Goal: Answer question/provide support: Share knowledge or assist other users

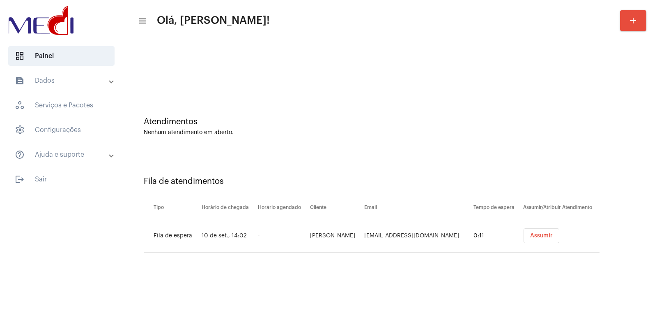
click at [225, 274] on mat-sidenav-content "menu Olá, Vivian! add Atendimentos Nenhum atendimento em aberto. Fila de atendi…" at bounding box center [390, 159] width 534 height 318
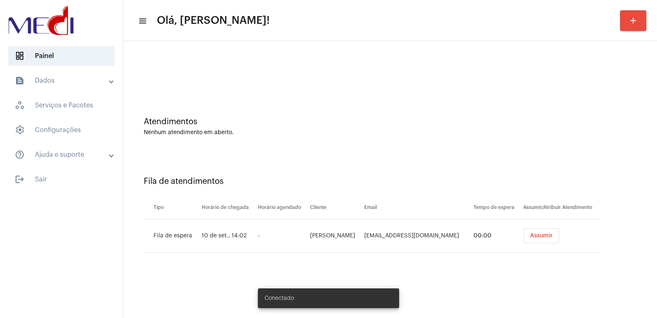
click at [544, 237] on span "Assumir" at bounding box center [541, 236] width 23 height 6
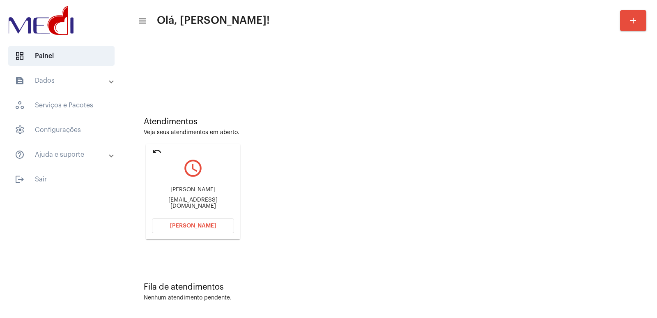
click at [189, 188] on div "Cecilia Alves Braga Isinha.dora20@outlook.com" at bounding box center [193, 197] width 82 height 37
copy div "Cecilia Alves Braga"
click at [202, 224] on span "Abrir Chamada" at bounding box center [193, 226] width 46 height 6
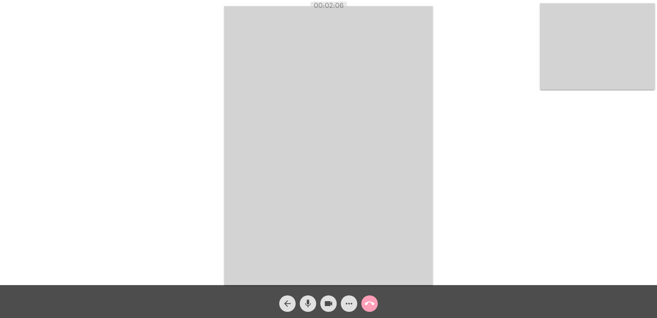
click at [364, 300] on button "call_end" at bounding box center [370, 303] width 16 height 16
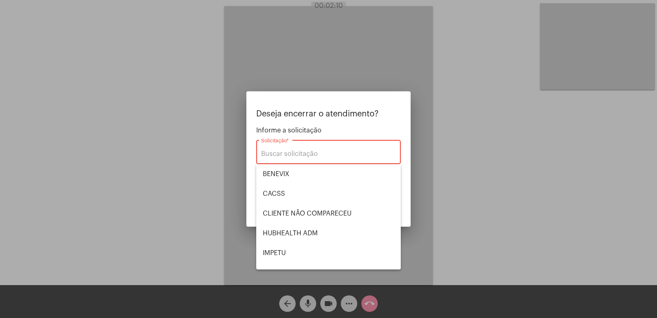
scroll to position [171, 0]
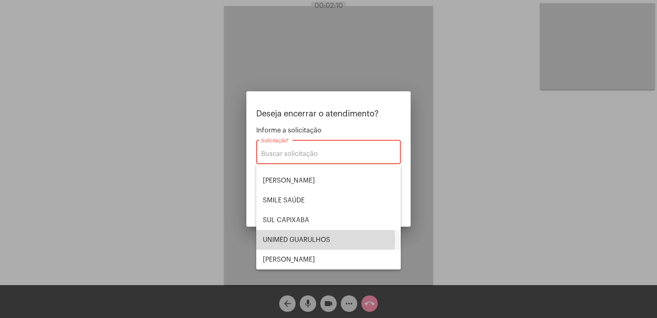
click at [313, 240] on span "UNIMED GUARULHOS" at bounding box center [328, 240] width 131 height 20
type input "UNIMED GUARULHOS"
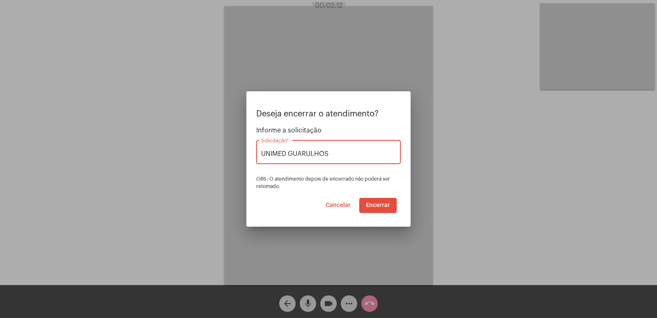
drag, startPoint x: 336, startPoint y: 153, endPoint x: 217, endPoint y: 168, distance: 119.7
click at [217, 168] on div "Deseja encerrar o atendimento? Informe a solicitação UNIMED GUARULHOS Solicitaç…" at bounding box center [328, 159] width 657 height 318
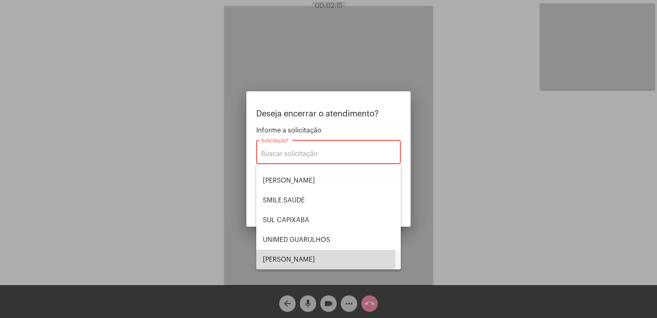
click at [304, 258] on span "VERA CRUZ" at bounding box center [328, 259] width 131 height 20
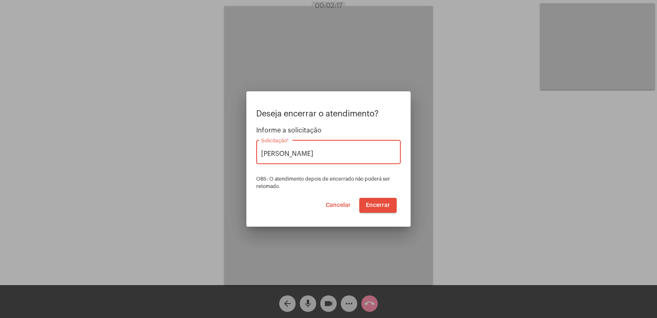
drag, startPoint x: 297, startPoint y: 154, endPoint x: 236, endPoint y: 160, distance: 61.9
click at [236, 160] on div "Deseja encerrar o atendimento? Informe a solicitação VERA CRUZ Solicitação * OB…" at bounding box center [328, 159] width 657 height 318
click at [335, 174] on span "UNIMED GUARULHOS" at bounding box center [328, 174] width 131 height 20
type input "UNIMED GUARULHOS"
drag, startPoint x: 395, startPoint y: 207, endPoint x: 377, endPoint y: 206, distance: 18.1
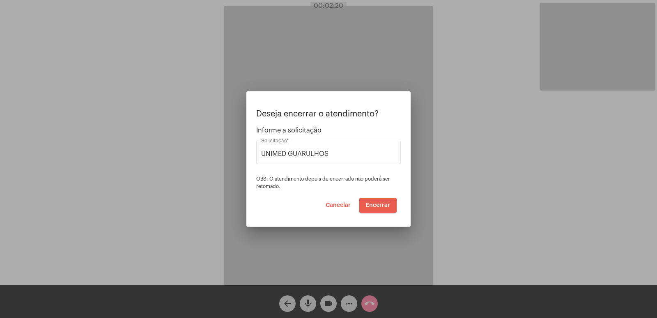
click at [393, 207] on button "Encerrar" at bounding box center [378, 205] width 37 height 15
click at [377, 206] on span "Encerrar" at bounding box center [378, 205] width 24 height 6
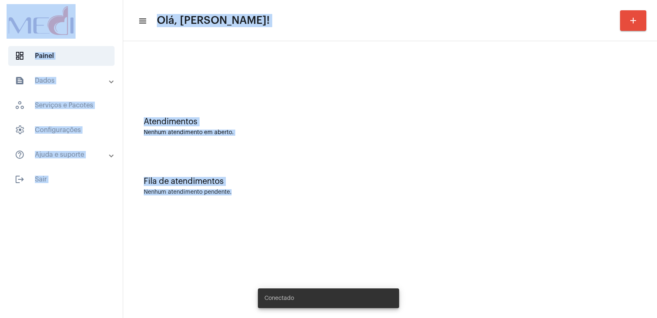
drag, startPoint x: 0, startPoint y: 0, endPoint x: 248, endPoint y: 202, distance: 319.8
click at [248, 202] on mat-sidenav-container "dashboard Painel text_snippet_outlined Dados history_outlined Histórico schedul…" at bounding box center [328, 159] width 657 height 318
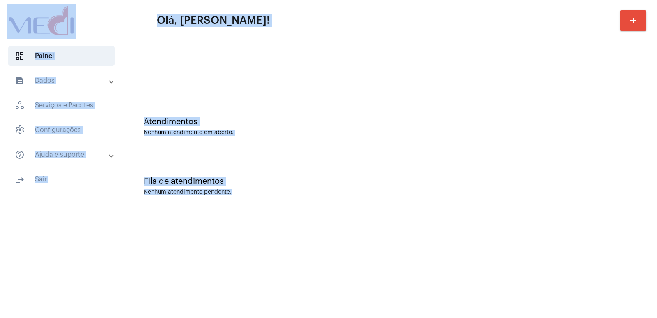
click at [191, 65] on div at bounding box center [390, 68] width 526 height 47
drag, startPoint x: 0, startPoint y: 7, endPoint x: 184, endPoint y: 187, distance: 256.6
click at [184, 187] on mat-sidenav-container "dashboard Painel text_snippet_outlined Dados history_outlined Histórico schedul…" at bounding box center [328, 159] width 657 height 318
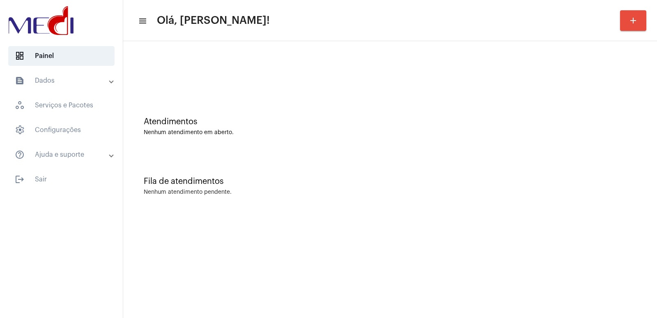
click at [295, 186] on div "Fila de atendimentos Nenhum atendimento pendente." at bounding box center [390, 182] width 526 height 60
drag, startPoint x: 263, startPoint y: 193, endPoint x: 483, endPoint y: 212, distance: 221.4
click at [483, 212] on div "Atendimentos Nenhum atendimento em aberto. Fila de atendimentos Nenhum atendime…" at bounding box center [390, 128] width 534 height 175
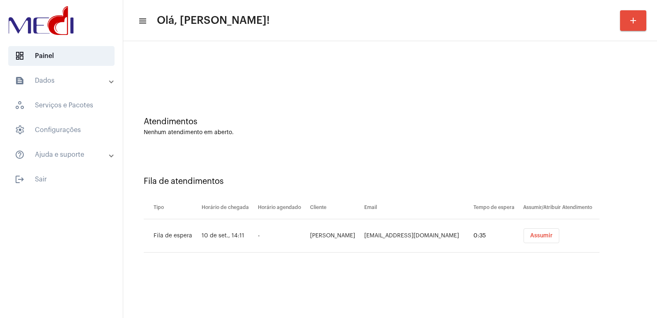
click at [537, 233] on span "Assumir" at bounding box center [541, 236] width 23 height 6
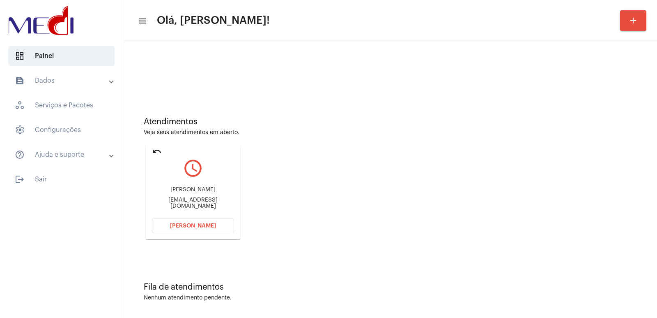
click at [192, 193] on div "Bruno Salvaia de Lacerda" at bounding box center [193, 190] width 82 height 6
copy div "Bruno Salvaia de Lacerda"
click at [183, 233] on mat-card "undo query_builder Bruno Salvaia de Lacerda brusalvaiia@gmail.com Abrir Chamada" at bounding box center [193, 191] width 94 height 95
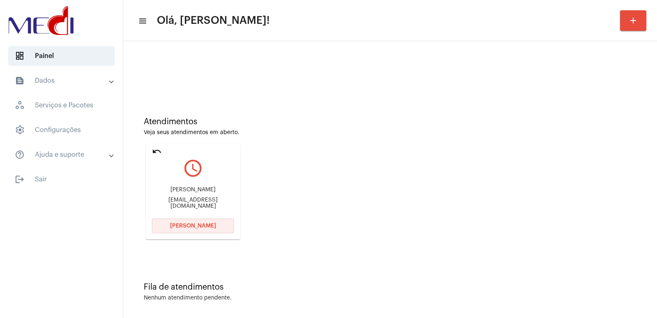
click at [185, 231] on button "[PERSON_NAME]" at bounding box center [193, 225] width 82 height 15
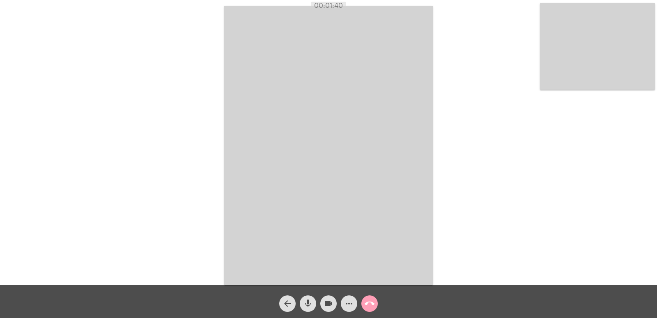
click at [372, 307] on mat-icon "call_end" at bounding box center [370, 303] width 10 height 10
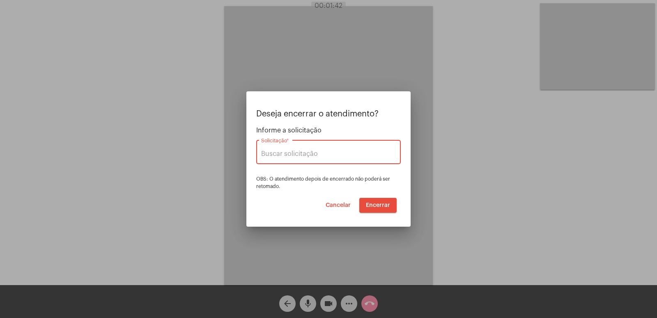
type input "[PERSON_NAME]"
click at [297, 151] on div "VERA CRUZ Solicitação *" at bounding box center [328, 151] width 135 height 26
drag, startPoint x: 297, startPoint y: 151, endPoint x: 233, endPoint y: 152, distance: 64.9
click at [233, 152] on div "Deseja encerrar o atendimento? Informe a solicitação VERA CRUZ Solicitação * OB…" at bounding box center [328, 159] width 657 height 318
click at [288, 169] on span "UNIMED GUARULHOS" at bounding box center [328, 174] width 131 height 20
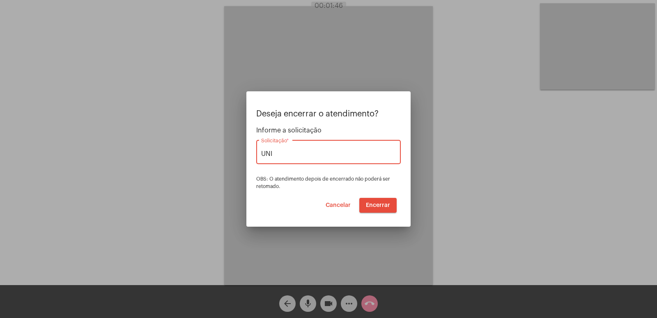
type input "UNIMED GUARULHOS"
click at [380, 203] on span "Encerrar" at bounding box center [378, 205] width 24 height 6
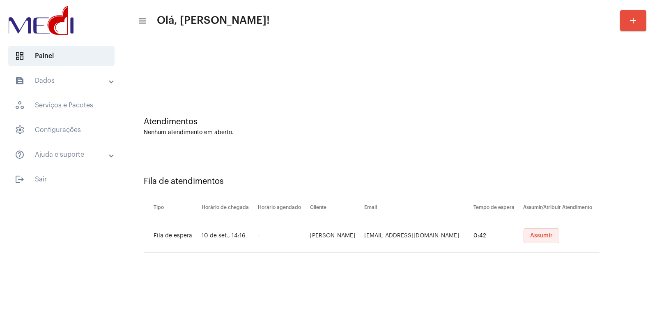
click at [524, 235] on button "Assumir" at bounding box center [542, 235] width 36 height 15
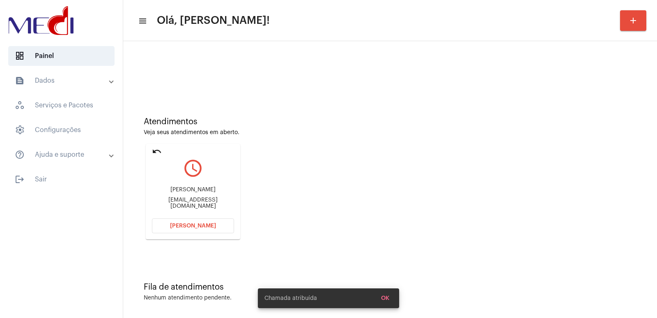
click at [187, 203] on div "jonny.oliveira95@gmail.com" at bounding box center [193, 203] width 82 height 12
copy mat-card-content "jonny.oliveira95@gmail.com Abrir Chamada"
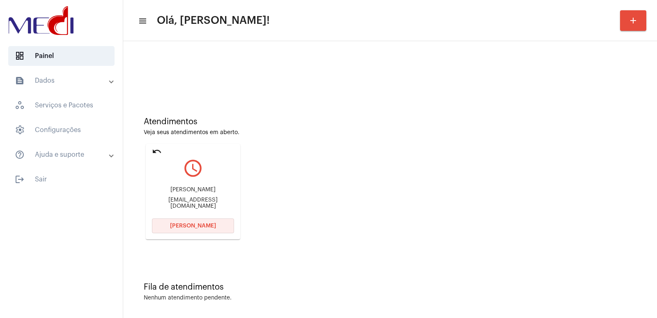
click at [187, 223] on span "Abrir Chamada" at bounding box center [193, 226] width 46 height 6
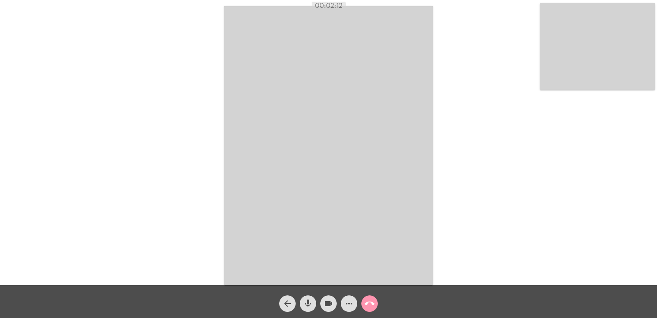
click at [370, 293] on div "call_end" at bounding box center [370, 301] width 21 height 21
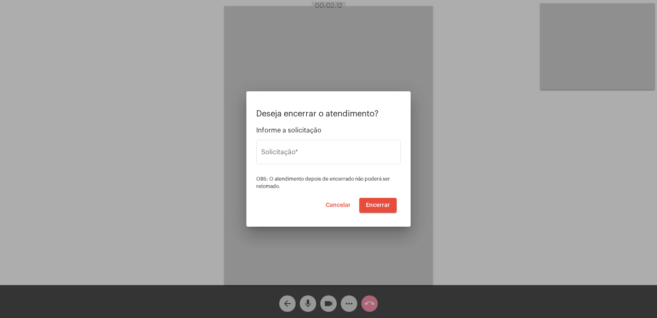
click at [375, 304] on div at bounding box center [328, 159] width 657 height 318
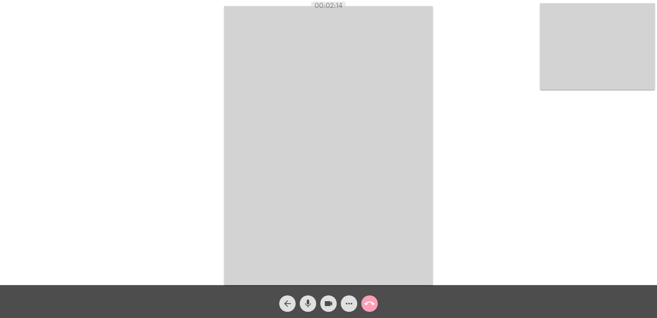
click at [373, 304] on mat-icon "call_end" at bounding box center [370, 303] width 10 height 10
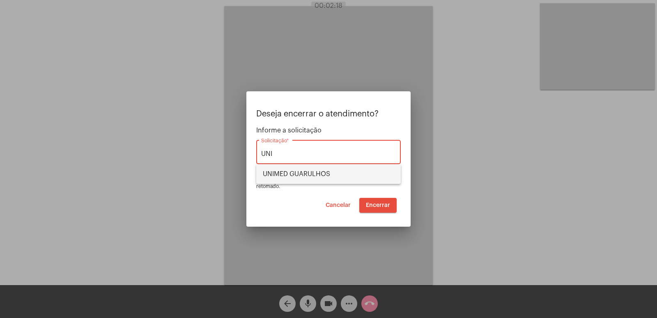
click at [275, 172] on span "UNIMED GUARULHOS" at bounding box center [328, 174] width 131 height 20
type input "UNIMED GUARULHOS"
click at [390, 203] on span "Encerrar" at bounding box center [378, 205] width 24 height 6
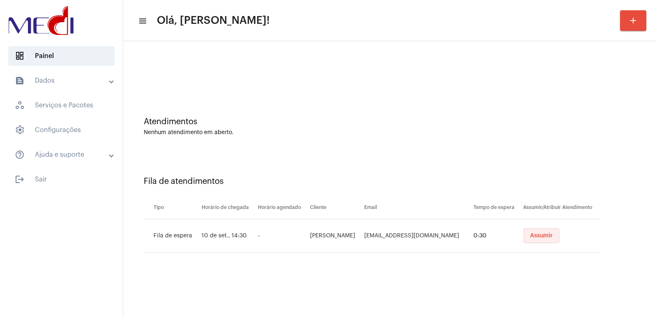
click at [543, 237] on span "Assumir" at bounding box center [541, 236] width 23 height 6
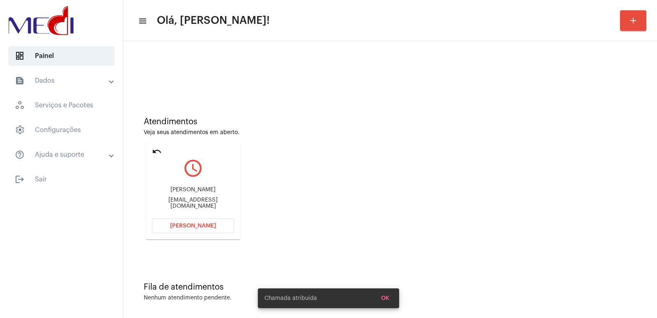
click at [184, 196] on div "Ingryd Campos ingrydcampos92@gmail.com" at bounding box center [193, 197] width 82 height 37
click at [184, 193] on div "Ingryd Campos" at bounding box center [193, 190] width 82 height 6
click at [184, 192] on div "Ingryd Campos" at bounding box center [193, 190] width 82 height 6
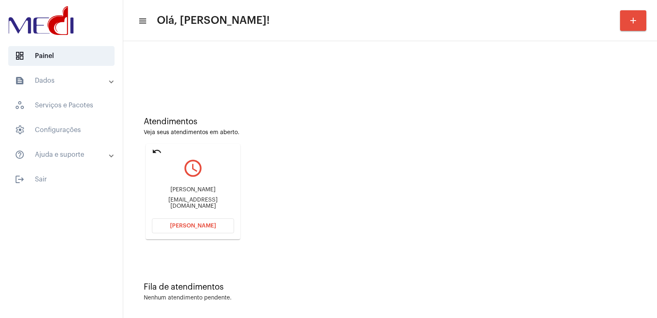
click at [184, 192] on div "Ingryd Campos" at bounding box center [193, 190] width 82 height 6
copy div "Ingryd Campos"
click at [192, 229] on button "Abrir Chamada" at bounding box center [193, 225] width 82 height 15
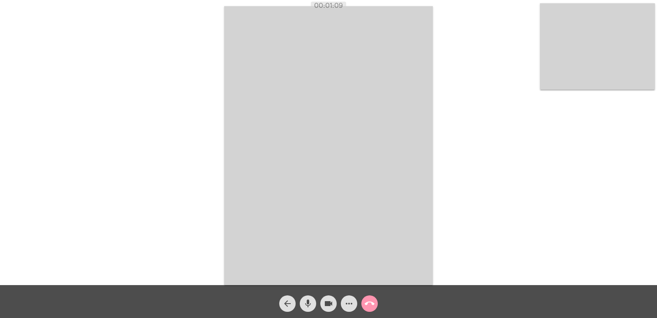
click at [581, 82] on video at bounding box center [597, 46] width 115 height 86
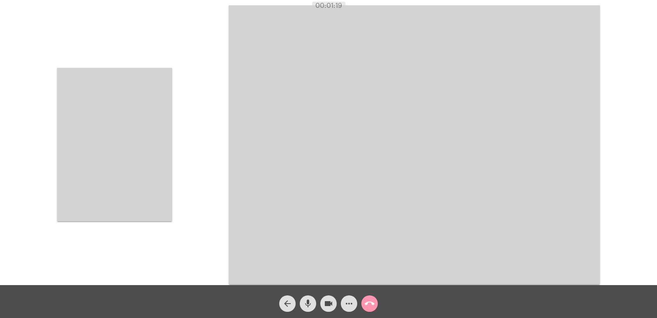
click at [128, 159] on video at bounding box center [114, 144] width 115 height 153
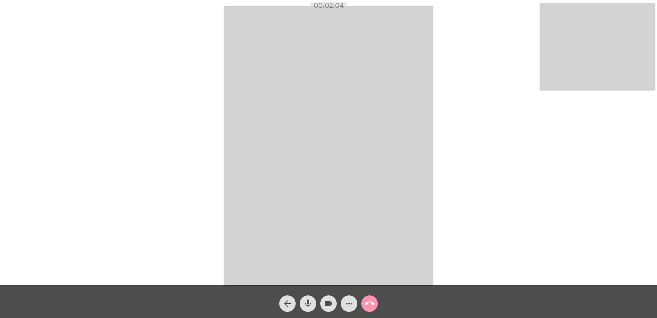
click at [249, 317] on html "00:02:04 Acessando Câmera e Microfone... arrow_back mic videocam more_horiz cal…" at bounding box center [328, 159] width 657 height 318
click at [369, 303] on mat-icon "call_end" at bounding box center [370, 303] width 10 height 10
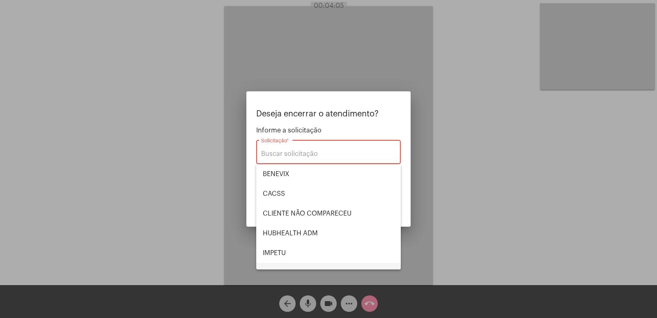
scroll to position [82, 0]
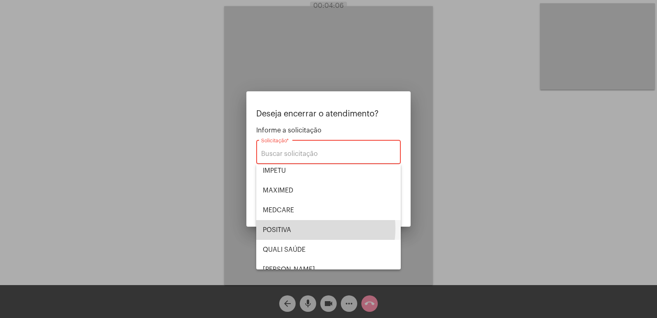
click at [302, 228] on span "POSITIVA" at bounding box center [328, 230] width 131 height 20
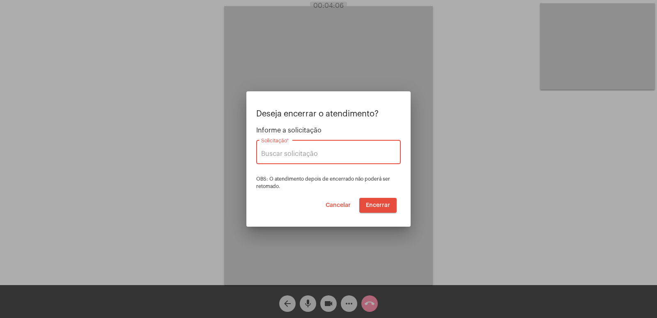
type input "POSITIVA"
click at [377, 205] on span "Encerrar" at bounding box center [378, 205] width 24 height 6
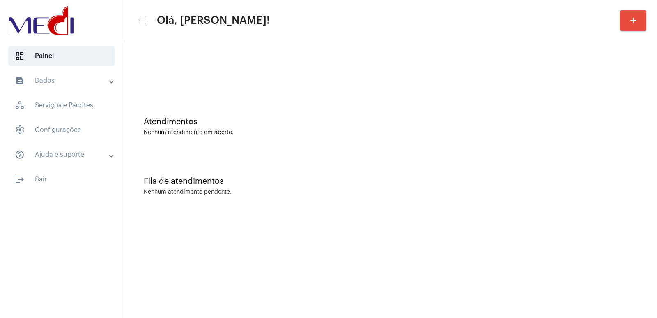
drag, startPoint x: 210, startPoint y: 169, endPoint x: 207, endPoint y: 175, distance: 6.4
click at [207, 173] on div "Fila de atendimentos Nenhum atendimento pendente." at bounding box center [390, 182] width 526 height 60
click at [196, 62] on div at bounding box center [390, 68] width 526 height 47
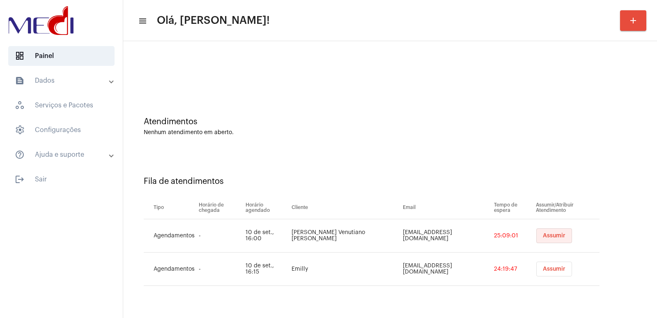
click at [543, 234] on span "Assumir" at bounding box center [554, 236] width 23 height 6
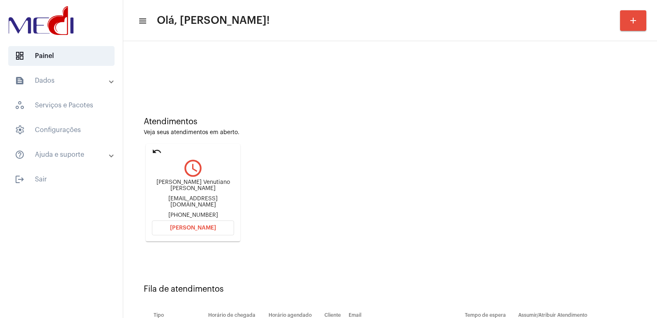
click at [187, 188] on div "Gabriel Venutiano Longo" at bounding box center [193, 185] width 82 height 12
click at [187, 188] on div "[PERSON_NAME] Venutiano [PERSON_NAME]" at bounding box center [193, 185] width 82 height 12
copy div "[PERSON_NAME] Venutiano [PERSON_NAME]"
click at [195, 227] on span "[PERSON_NAME]" at bounding box center [193, 228] width 46 height 6
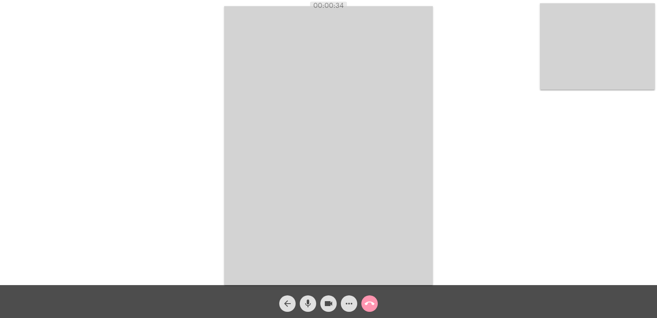
click at [286, 301] on mat-icon "arrow_back" at bounding box center [288, 303] width 10 height 10
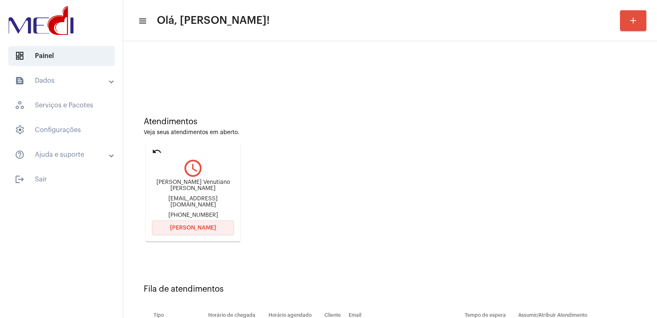
click at [211, 225] on span "[PERSON_NAME]" at bounding box center [193, 228] width 46 height 6
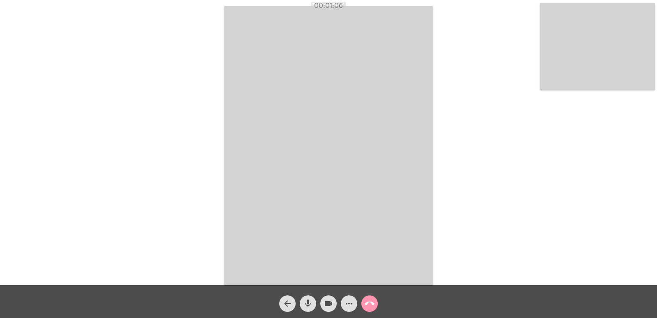
click at [290, 297] on span "arrow_back" at bounding box center [288, 303] width 10 height 16
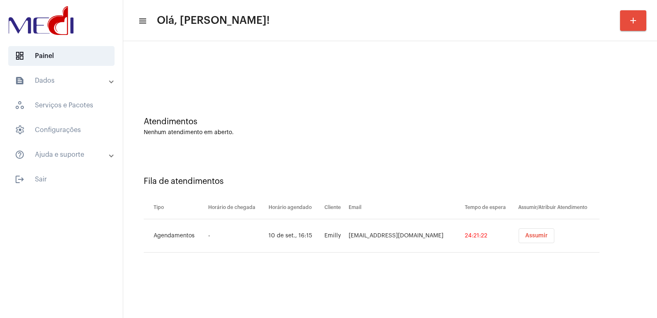
click at [537, 237] on span "Assumir" at bounding box center [537, 236] width 23 height 6
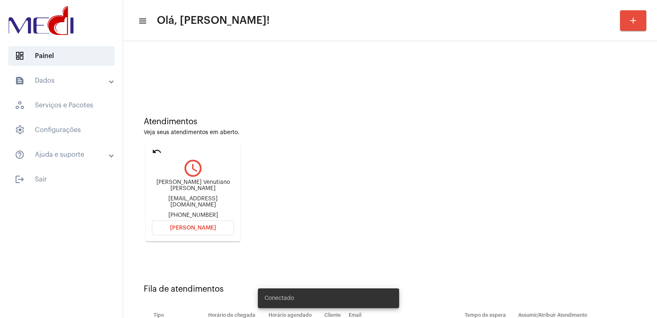
click at [187, 225] on span "[PERSON_NAME]" at bounding box center [193, 228] width 46 height 6
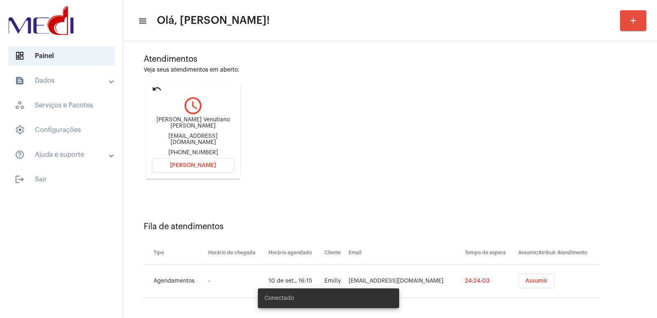
click at [527, 275] on button "Assumir" at bounding box center [537, 280] width 36 height 15
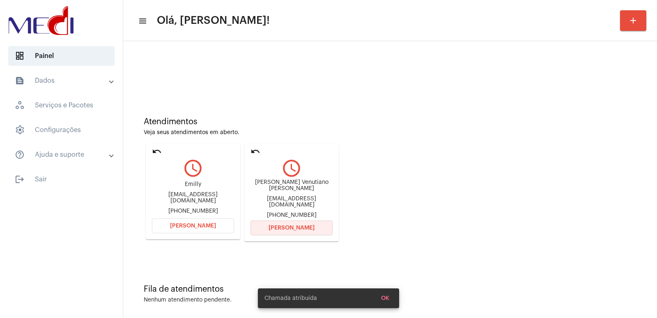
click at [274, 225] on span "[PERSON_NAME]" at bounding box center [292, 228] width 46 height 6
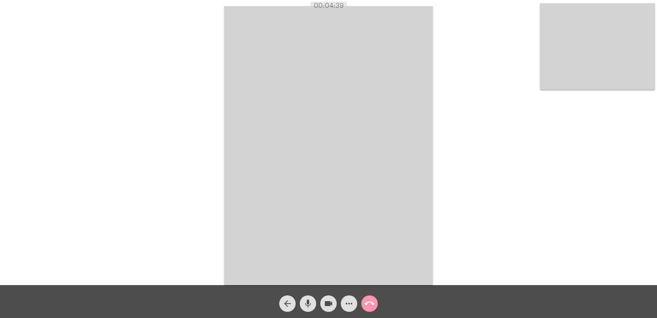
click at [292, 306] on mat-icon "arrow_back" at bounding box center [288, 303] width 10 height 10
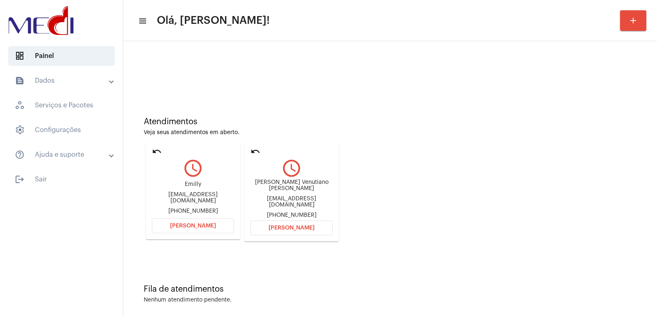
click at [301, 228] on span "[PERSON_NAME]" at bounding box center [292, 228] width 46 height 6
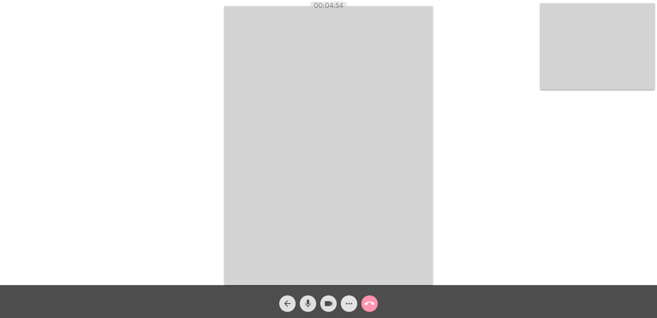
click at [351, 303] on mat-icon "more_horiz" at bounding box center [349, 303] width 10 height 10
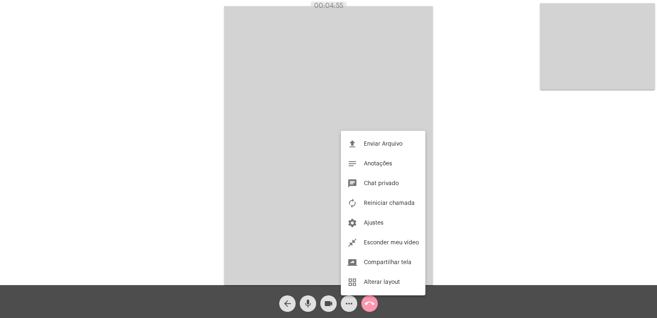
click at [252, 51] on div at bounding box center [328, 159] width 657 height 318
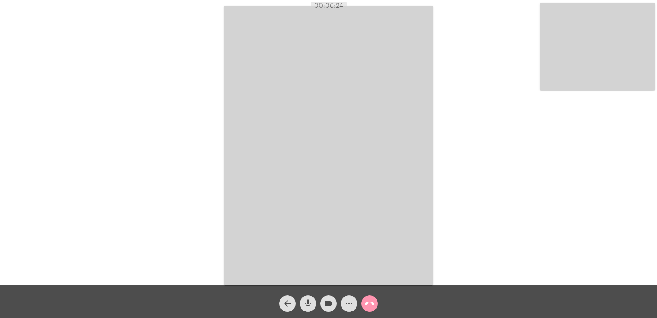
click at [369, 307] on mat-icon "call_end" at bounding box center [370, 303] width 10 height 10
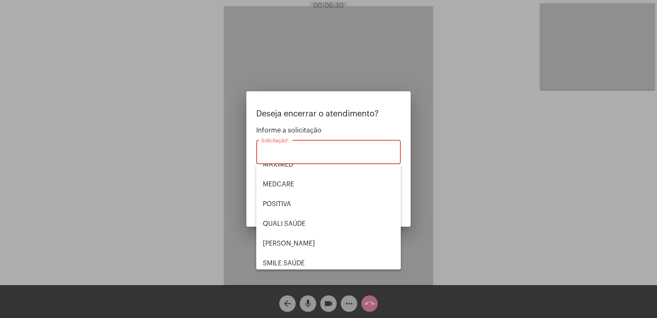
scroll to position [89, 0]
click at [287, 207] on span "MEDCARE" at bounding box center [328, 204] width 131 height 20
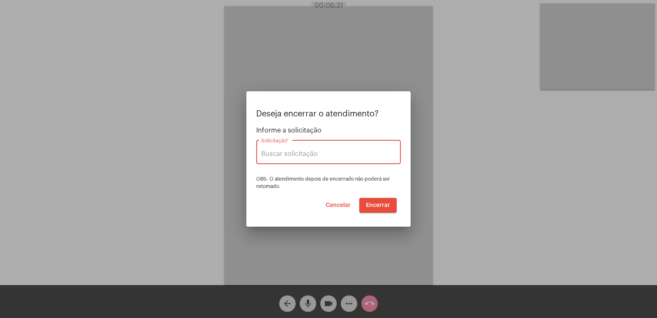
type input "MEDCARE"
click at [387, 206] on span "Encerrar" at bounding box center [378, 205] width 24 height 6
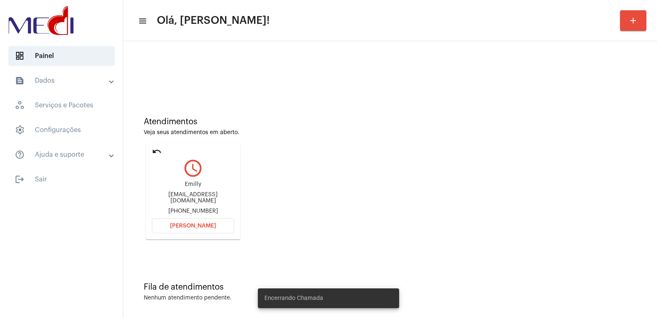
click at [187, 194] on div "emillypianamaia@gmail.com" at bounding box center [193, 197] width 82 height 12
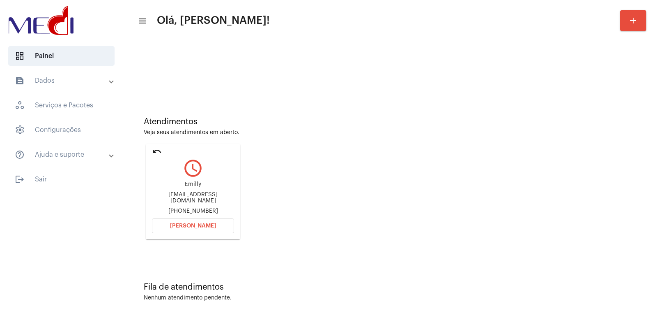
click at [187, 194] on div "emillypianamaia@gmail.com" at bounding box center [193, 197] width 82 height 12
copy div "emillypianamaia@gmail.com"
click at [196, 226] on span "Abrir Chamada" at bounding box center [193, 226] width 46 height 6
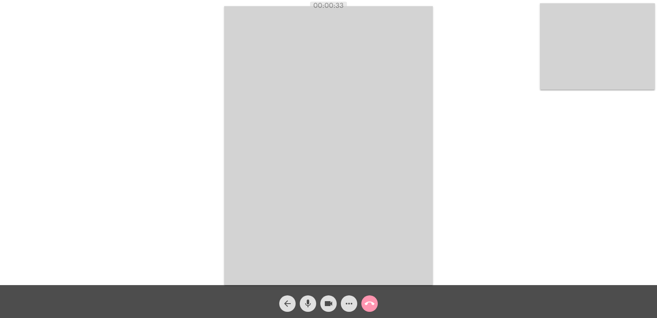
click at [227, 154] on video at bounding box center [328, 145] width 209 height 279
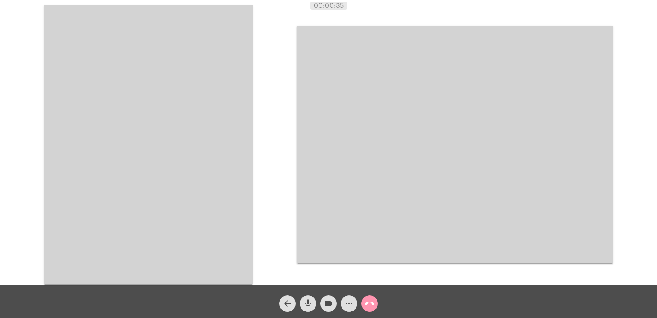
click at [179, 151] on video at bounding box center [148, 144] width 209 height 279
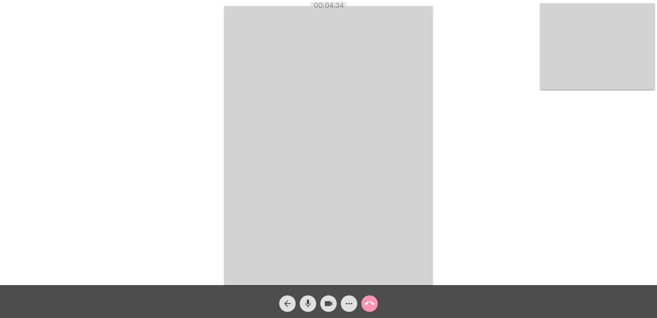
click at [372, 301] on mat-icon "call_end" at bounding box center [370, 303] width 10 height 10
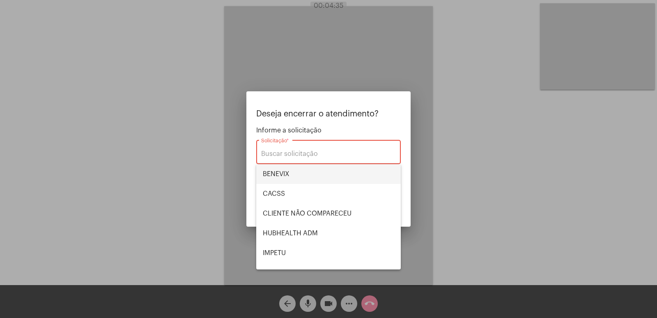
click at [286, 175] on span "BENEVIX" at bounding box center [328, 174] width 131 height 20
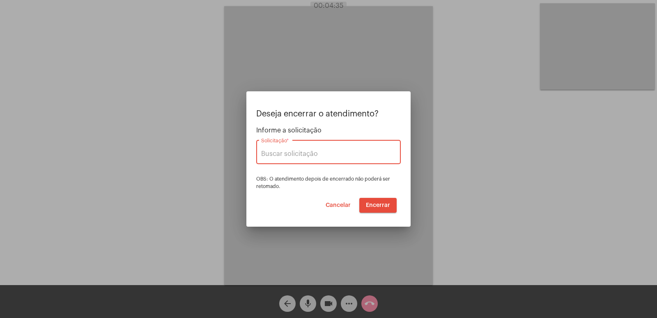
type input "BENEVIX"
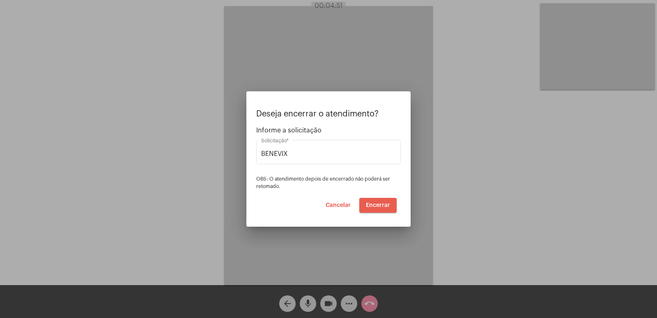
click at [379, 205] on span "Encerrar" at bounding box center [378, 205] width 24 height 6
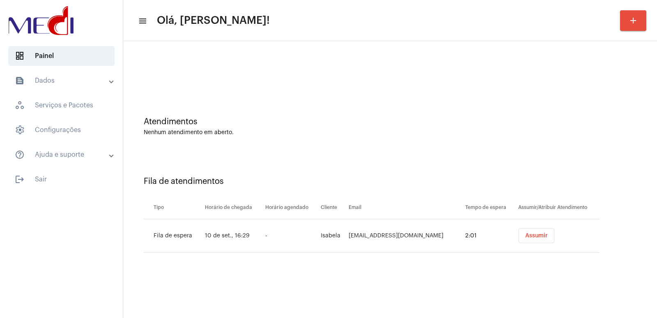
click at [528, 233] on span "Assumir" at bounding box center [537, 236] width 23 height 6
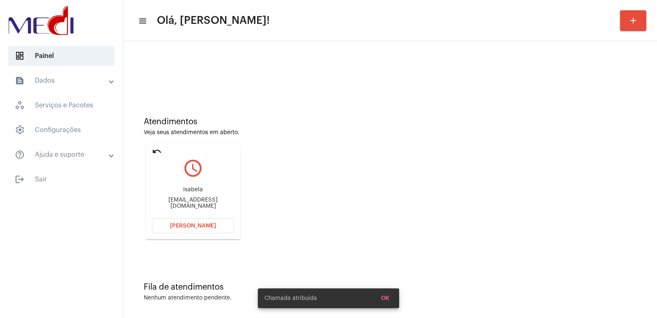
click at [177, 193] on div "Isabela" at bounding box center [193, 190] width 82 height 6
click at [184, 202] on div "Isabela888@icloud.com" at bounding box center [193, 203] width 82 height 12
copy mat-card-content "Isabela888@icloud.com Abrir Chamada"
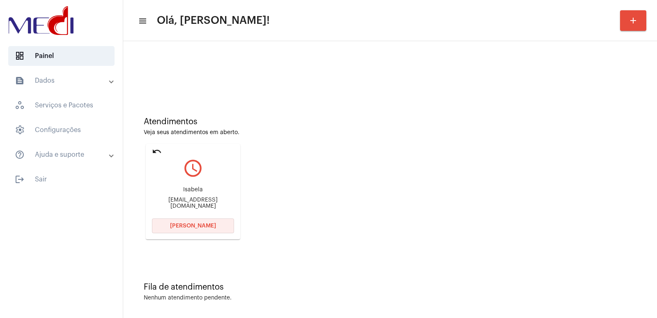
click at [201, 230] on button "Abrir Chamada" at bounding box center [193, 225] width 82 height 15
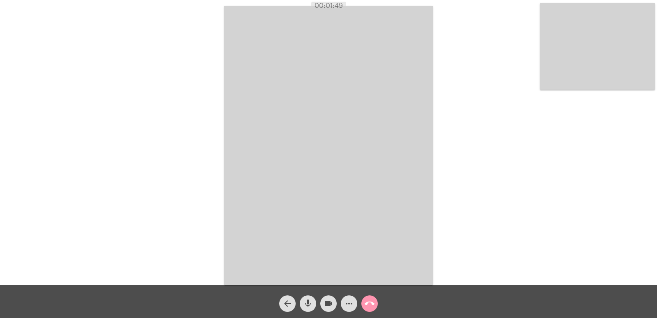
click at [343, 68] on video at bounding box center [328, 145] width 209 height 279
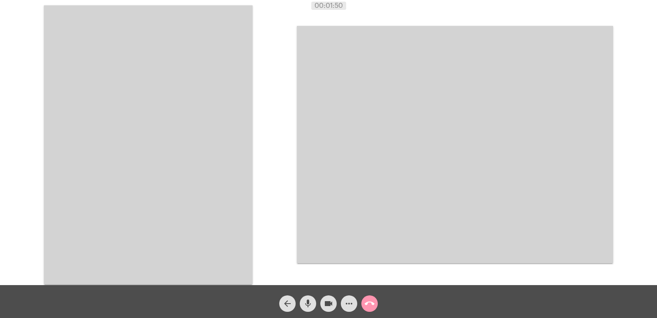
click at [155, 180] on video at bounding box center [148, 144] width 209 height 279
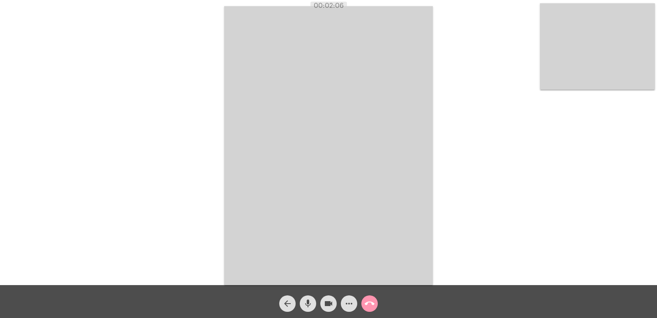
click at [372, 303] on mat-icon "call_end" at bounding box center [370, 303] width 10 height 10
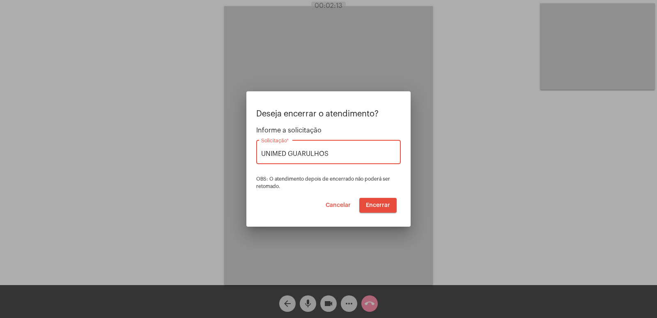
type input "UNIMED GUARULHOS"
click at [376, 204] on span "Encerrar" at bounding box center [378, 205] width 24 height 6
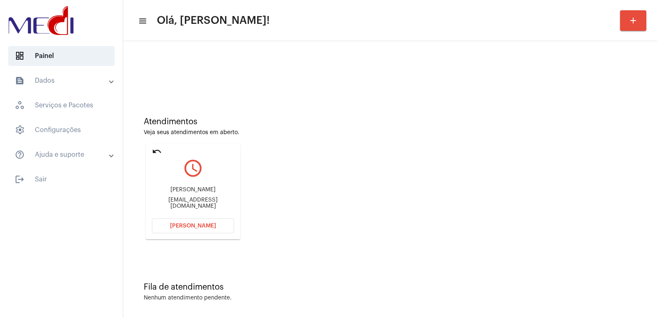
click at [203, 191] on div "José Nelson" at bounding box center [193, 190] width 82 height 6
copy div "José Nelson"
click at [206, 219] on button "Abrir Chamada" at bounding box center [193, 225] width 82 height 15
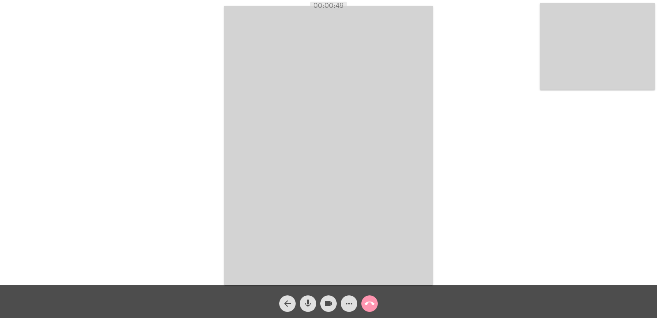
click at [559, 73] on video at bounding box center [597, 46] width 115 height 86
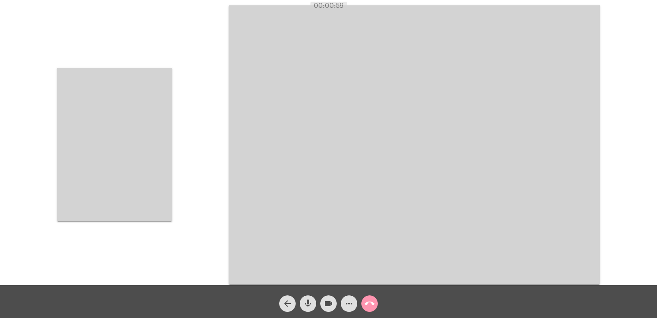
click at [268, 88] on video at bounding box center [414, 144] width 371 height 279
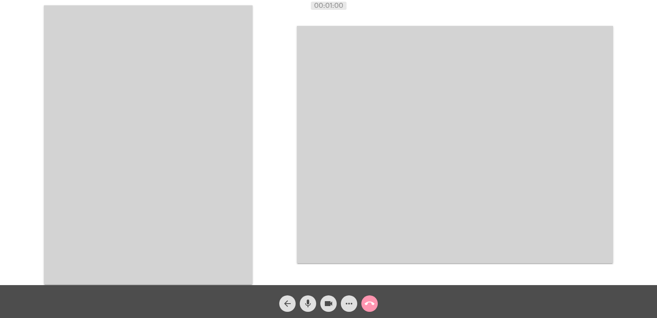
click at [198, 155] on video at bounding box center [148, 144] width 209 height 279
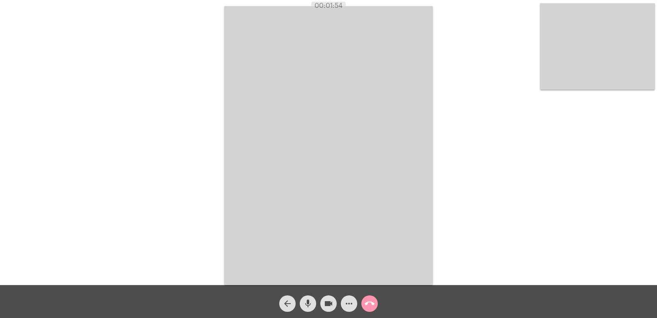
click at [363, 301] on button "call_end" at bounding box center [370, 303] width 16 height 16
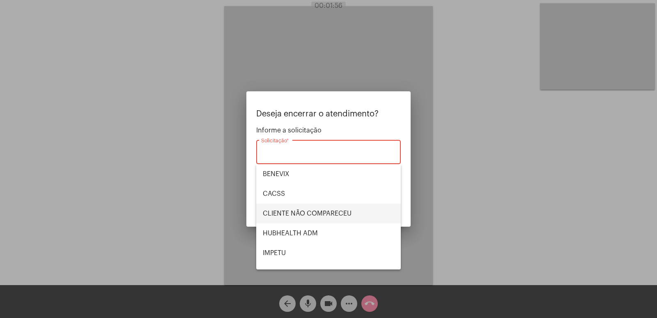
scroll to position [171, 0]
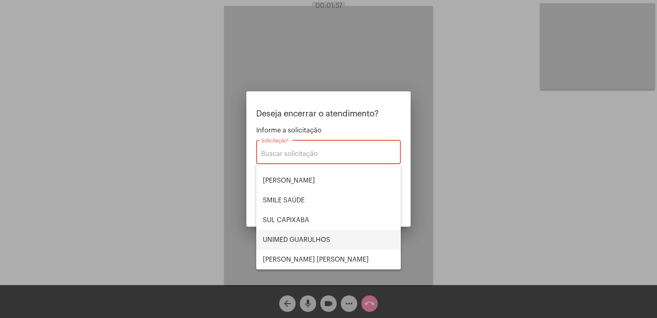
click at [298, 240] on span "UNIMED GUARULHOS" at bounding box center [328, 240] width 131 height 20
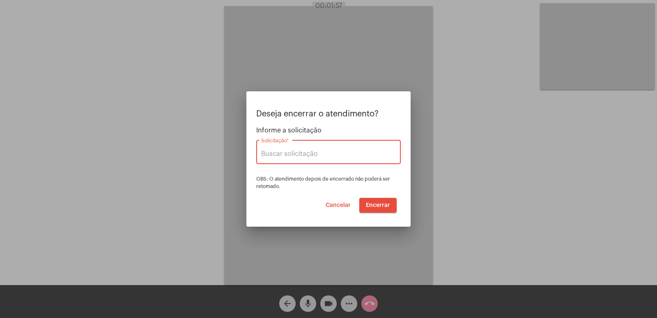
type input "UNIMED GUARULHOS"
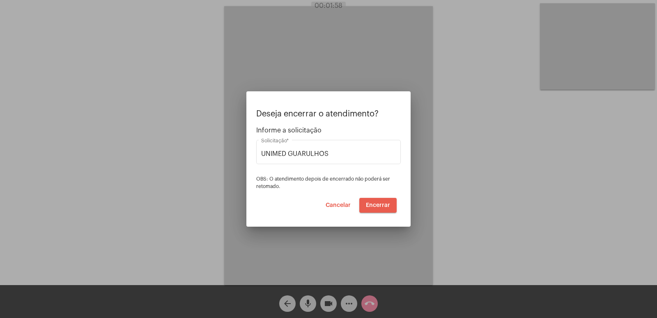
click at [386, 203] on span "Encerrar" at bounding box center [378, 205] width 24 height 6
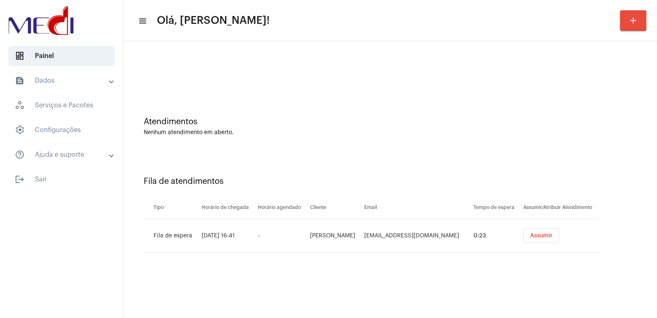
click at [555, 230] on button "Assumir" at bounding box center [542, 235] width 36 height 15
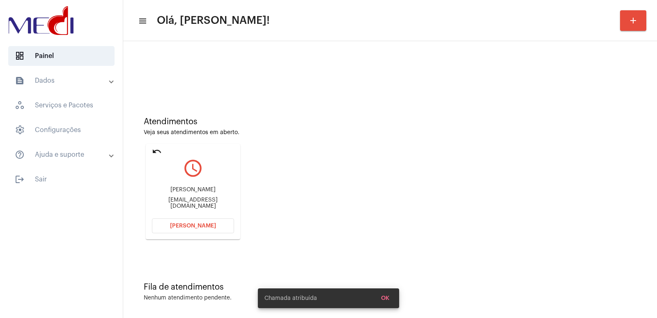
click at [195, 189] on div "Eliza Vitória Angelim Nunes de Melo Caldas" at bounding box center [193, 190] width 82 height 6
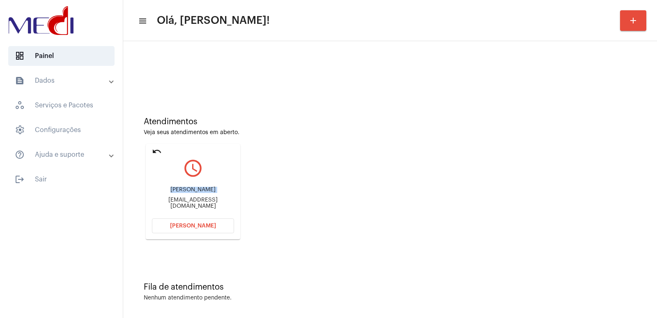
copy div "Eliza Vitória Angelim Nunes de Melo Caldas"
click at [178, 193] on div "Eliza Vitória Angelim Nunes de Melo Caldas" at bounding box center [193, 190] width 82 height 6
click at [177, 209] on div "Eliza Vitória Angelim Nunes de Melo Caldas michelenunesmelo@gmail.com" at bounding box center [193, 197] width 82 height 37
click at [177, 208] on div "michelenunesmelo@gmail.com" at bounding box center [193, 203] width 82 height 12
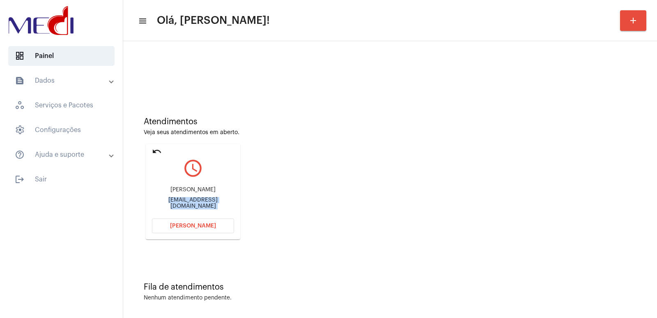
click at [177, 208] on div "michelenunesmelo@gmail.com" at bounding box center [193, 203] width 82 height 12
copy mat-card-content "michelenunesmelo@gmail.com Abrir Chamada"
click at [202, 191] on div "Eliza Vitória Angelim Nunes de Melo Caldas" at bounding box center [193, 190] width 82 height 6
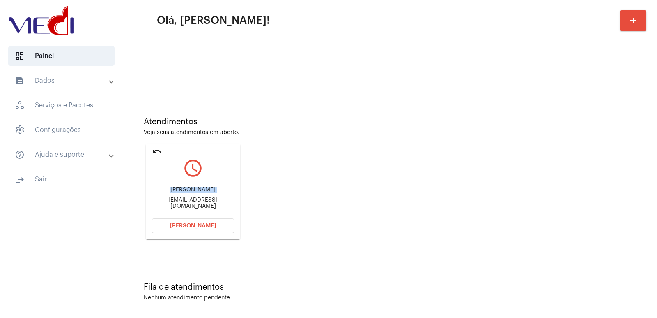
click at [202, 191] on div "Eliza Vitória Angelim Nunes de Melo Caldas" at bounding box center [193, 190] width 82 height 6
copy div "Eliza Vitória Angelim Nunes de Melo Caldas"
click at [194, 225] on span "[PERSON_NAME]" at bounding box center [193, 226] width 46 height 6
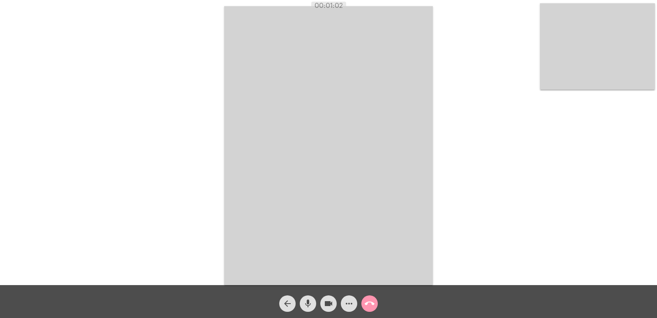
click at [404, 168] on video at bounding box center [328, 145] width 209 height 279
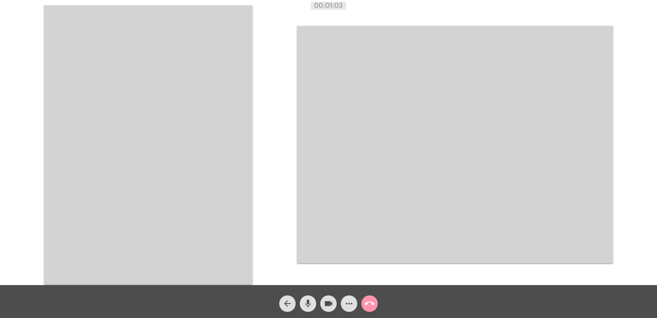
click at [307, 308] on mat-icon "mic" at bounding box center [308, 303] width 10 height 10
click at [327, 308] on mat-icon "videocam" at bounding box center [329, 303] width 10 height 10
click at [449, 168] on video at bounding box center [455, 144] width 316 height 237
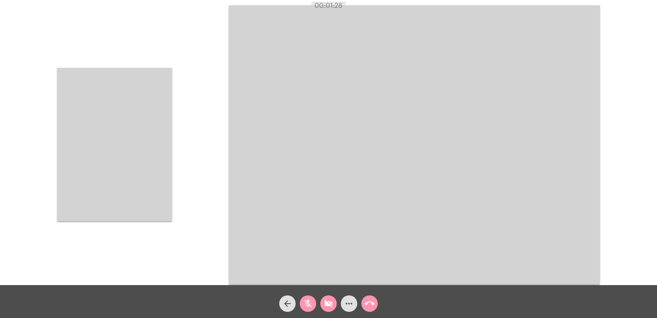
click at [117, 157] on video at bounding box center [114, 144] width 115 height 153
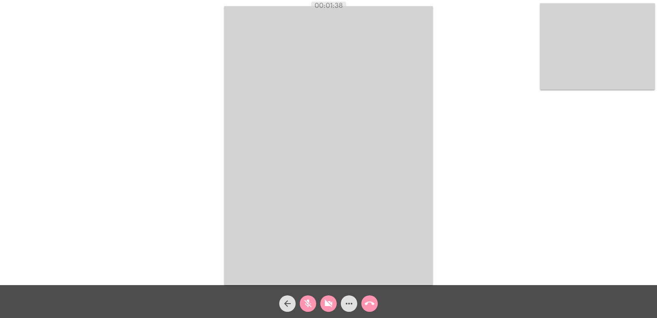
click at [338, 187] on video at bounding box center [328, 145] width 209 height 279
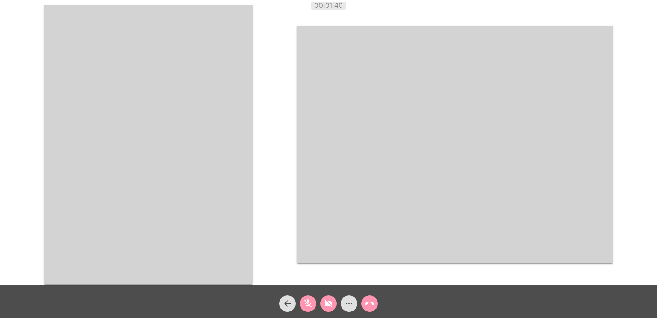
drag, startPoint x: 151, startPoint y: 155, endPoint x: 152, endPoint y: 119, distance: 35.8
click at [151, 154] on video at bounding box center [148, 144] width 209 height 279
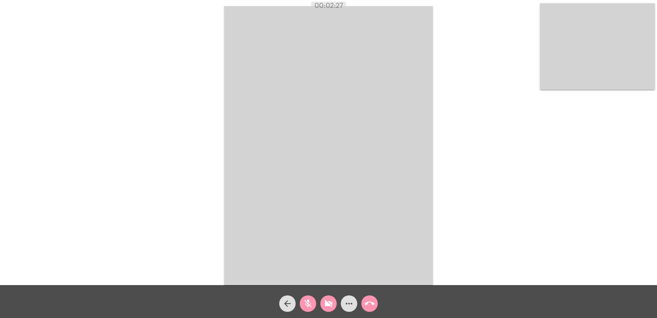
click at [206, 278] on div "Acessando Câmera e Microfone..." at bounding box center [329, 144] width 656 height 285
click at [391, 225] on video at bounding box center [328, 145] width 209 height 279
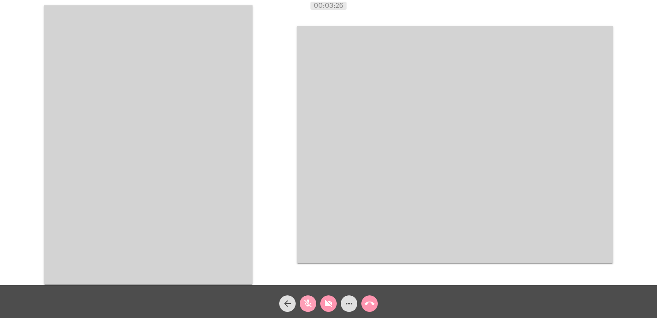
drag, startPoint x: 309, startPoint y: 304, endPoint x: 326, endPoint y: 302, distance: 17.4
click at [308, 304] on mat-icon "mic_off" at bounding box center [308, 303] width 10 height 10
click at [341, 299] on div "more_horiz" at bounding box center [349, 301] width 21 height 21
click at [330, 301] on mat-icon "videocam_off" at bounding box center [329, 303] width 10 height 10
click at [145, 196] on video at bounding box center [148, 144] width 209 height 279
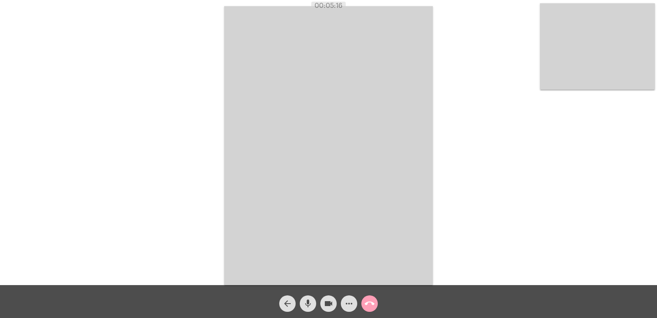
click at [372, 307] on mat-icon "call_end" at bounding box center [370, 303] width 10 height 10
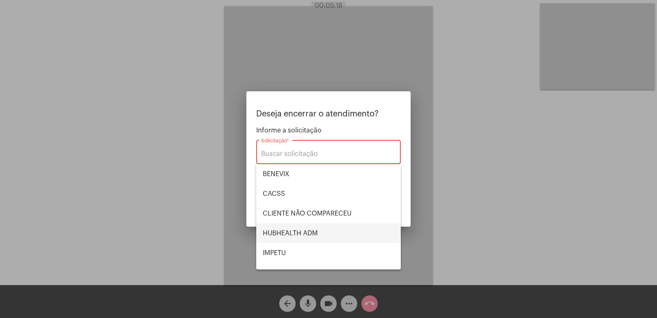
click at [307, 228] on span "HUBHEALTH ADM" at bounding box center [328, 233] width 131 height 20
type input "HUBHEALTH ADM"
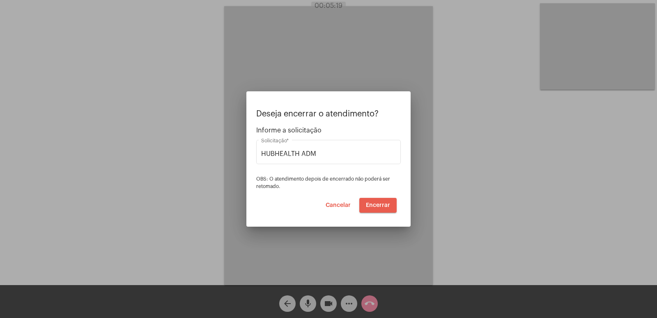
click at [384, 212] on button "Encerrar" at bounding box center [378, 205] width 37 height 15
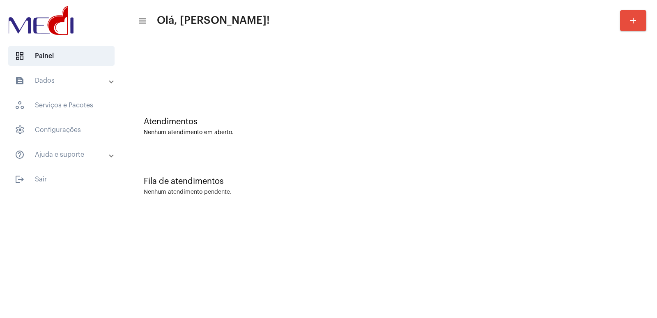
drag, startPoint x: 293, startPoint y: 316, endPoint x: 269, endPoint y: 316, distance: 24.2
click at [288, 316] on mat-sidenav-content "menu Olá, Vivian! add Atendimentos Nenhum atendimento em aberto. Fila de atendi…" at bounding box center [390, 159] width 534 height 318
